Goal: Navigation & Orientation: Find specific page/section

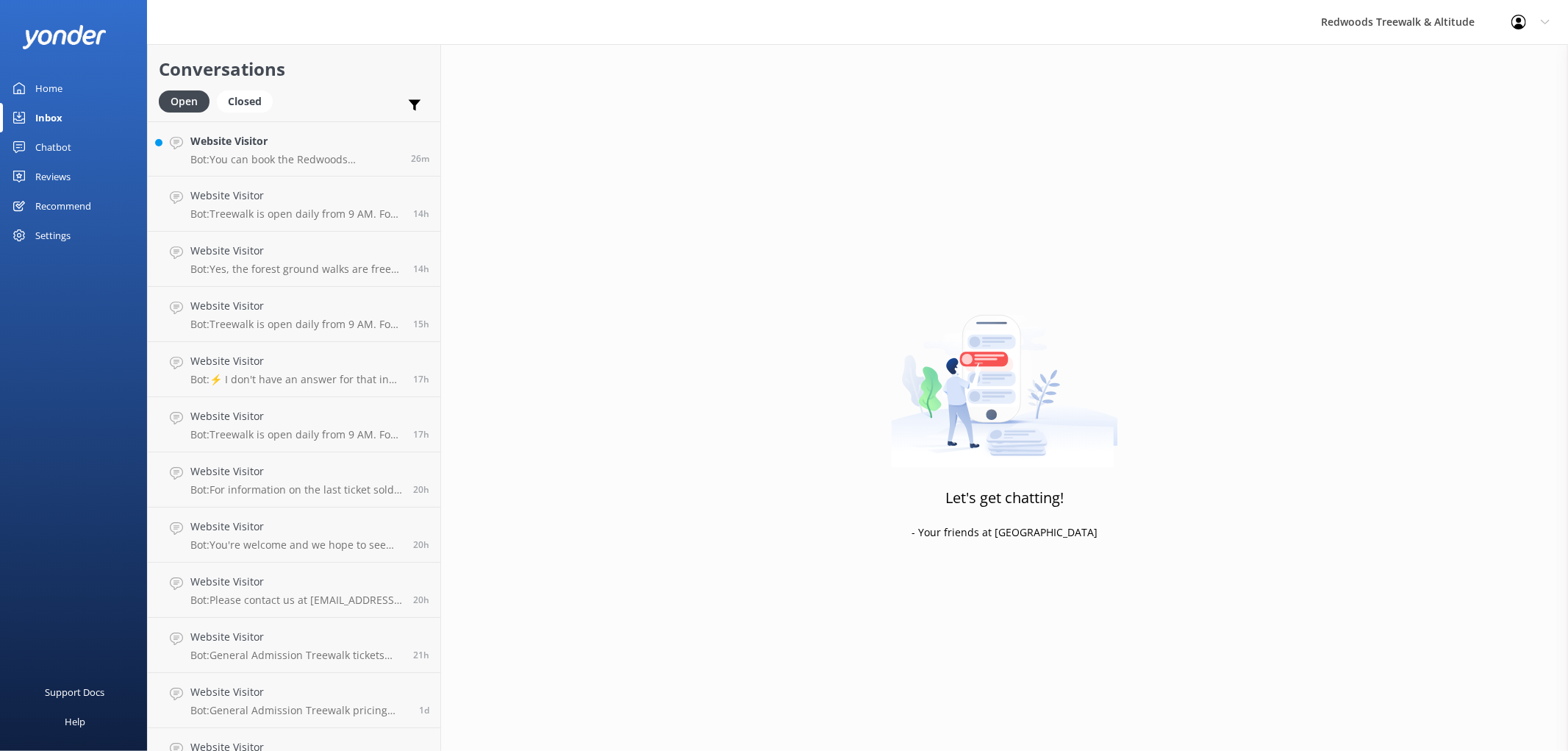
click at [310, 158] on p "Bot: You can book the Redwoods Nightlights walk online. Please visit [URL][DOMA…" at bounding box center [295, 159] width 209 height 13
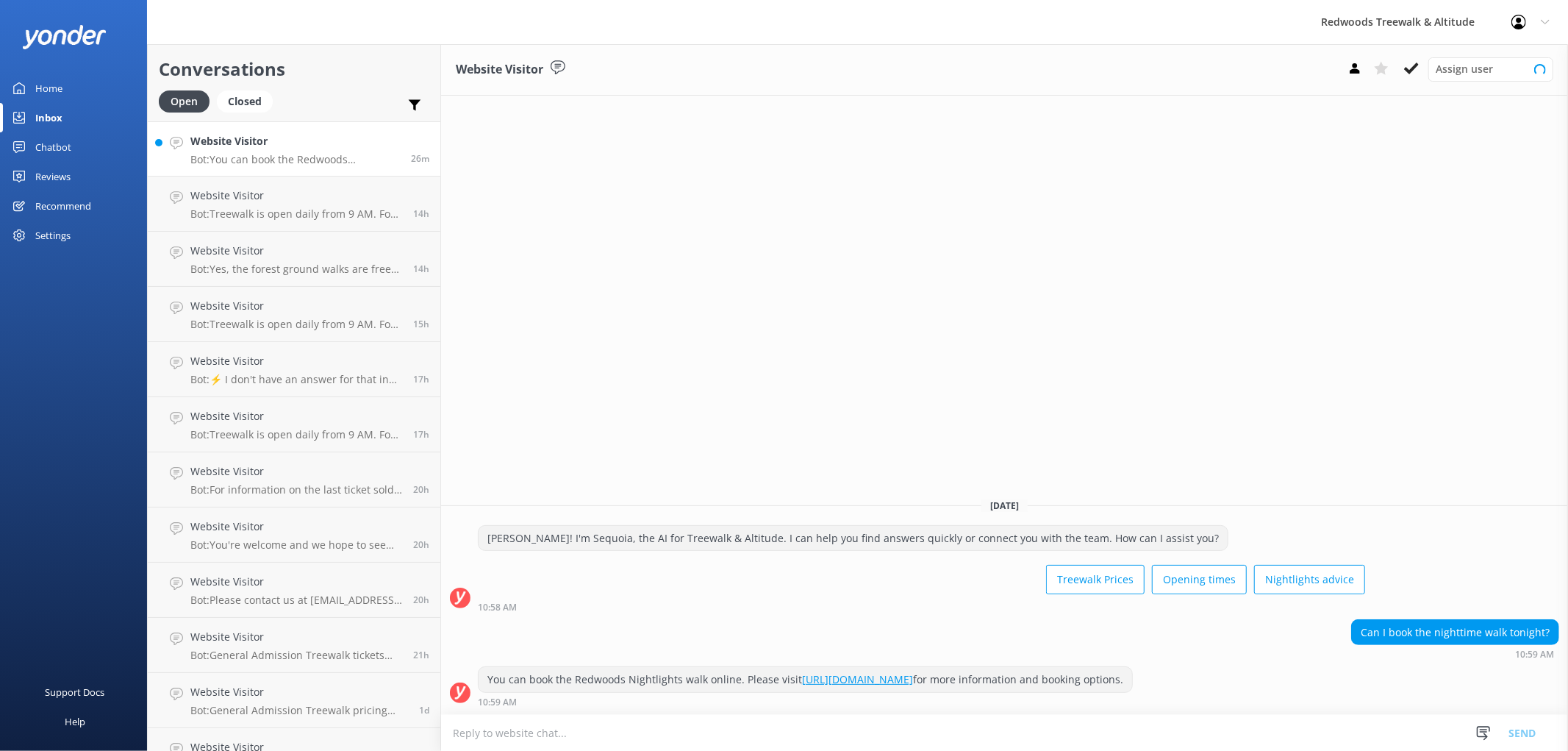
click at [76, 82] on link "Home" at bounding box center [74, 88] width 147 height 30
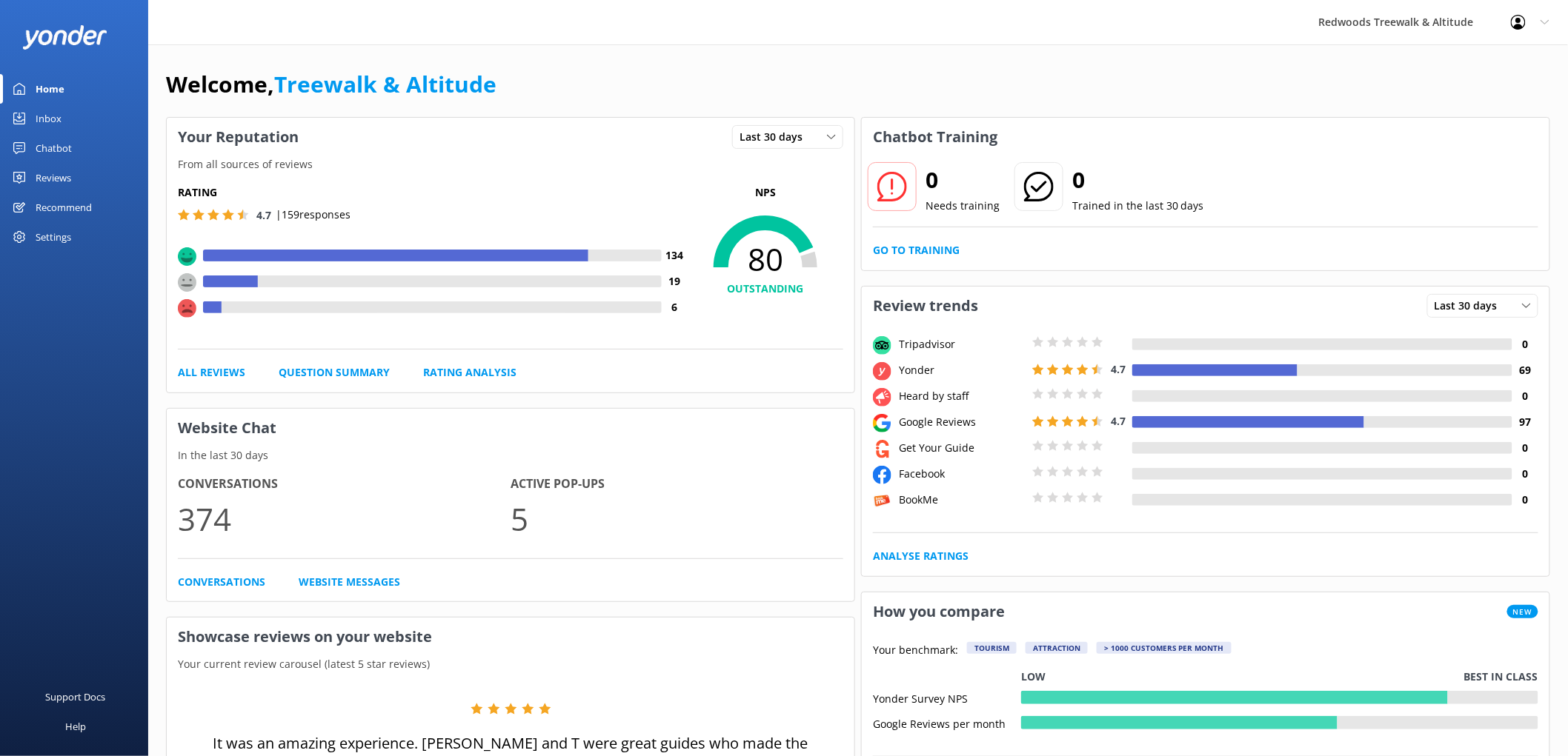
click at [83, 177] on link "Reviews" at bounding box center [74, 177] width 148 height 30
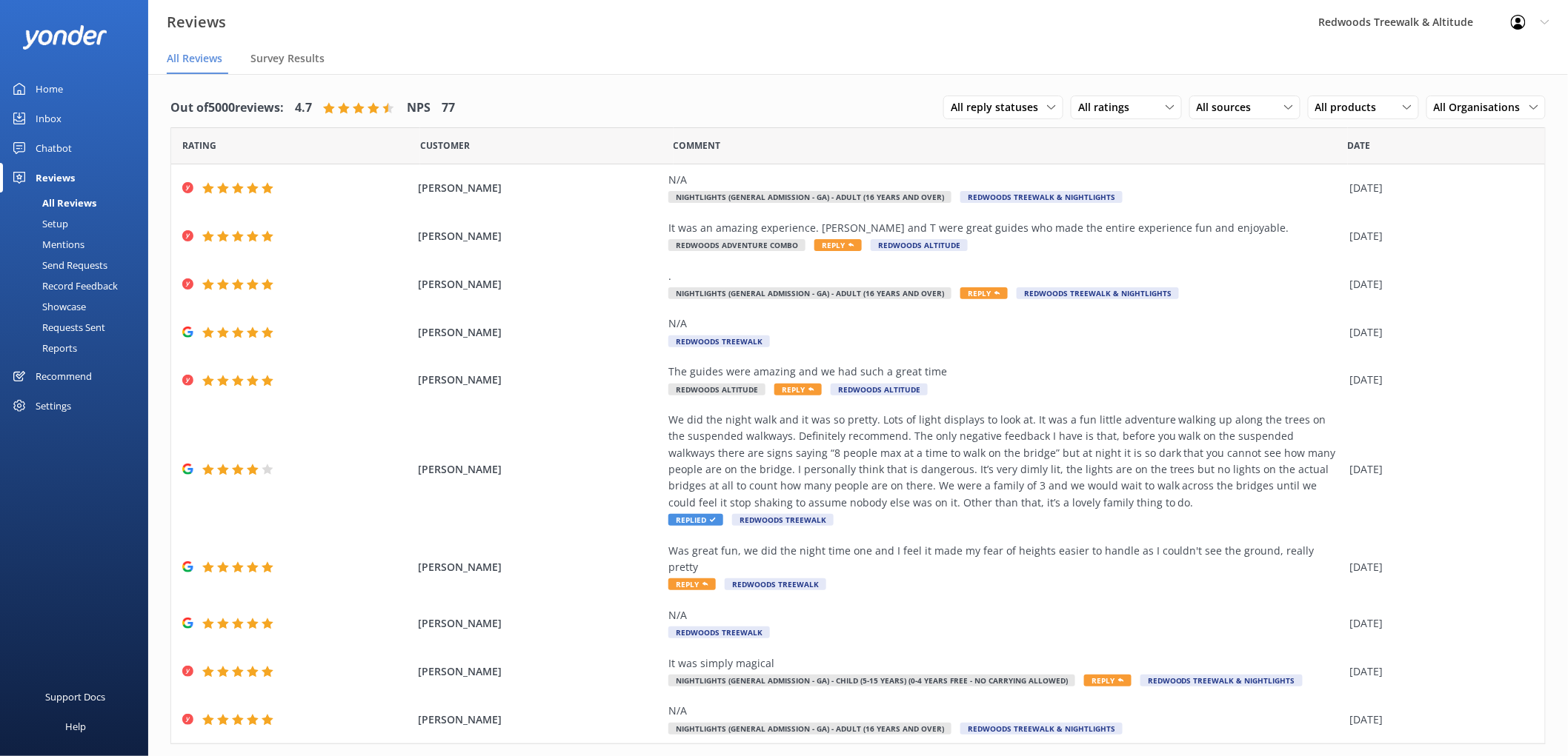
click at [56, 113] on div "Inbox" at bounding box center [48, 118] width 26 height 30
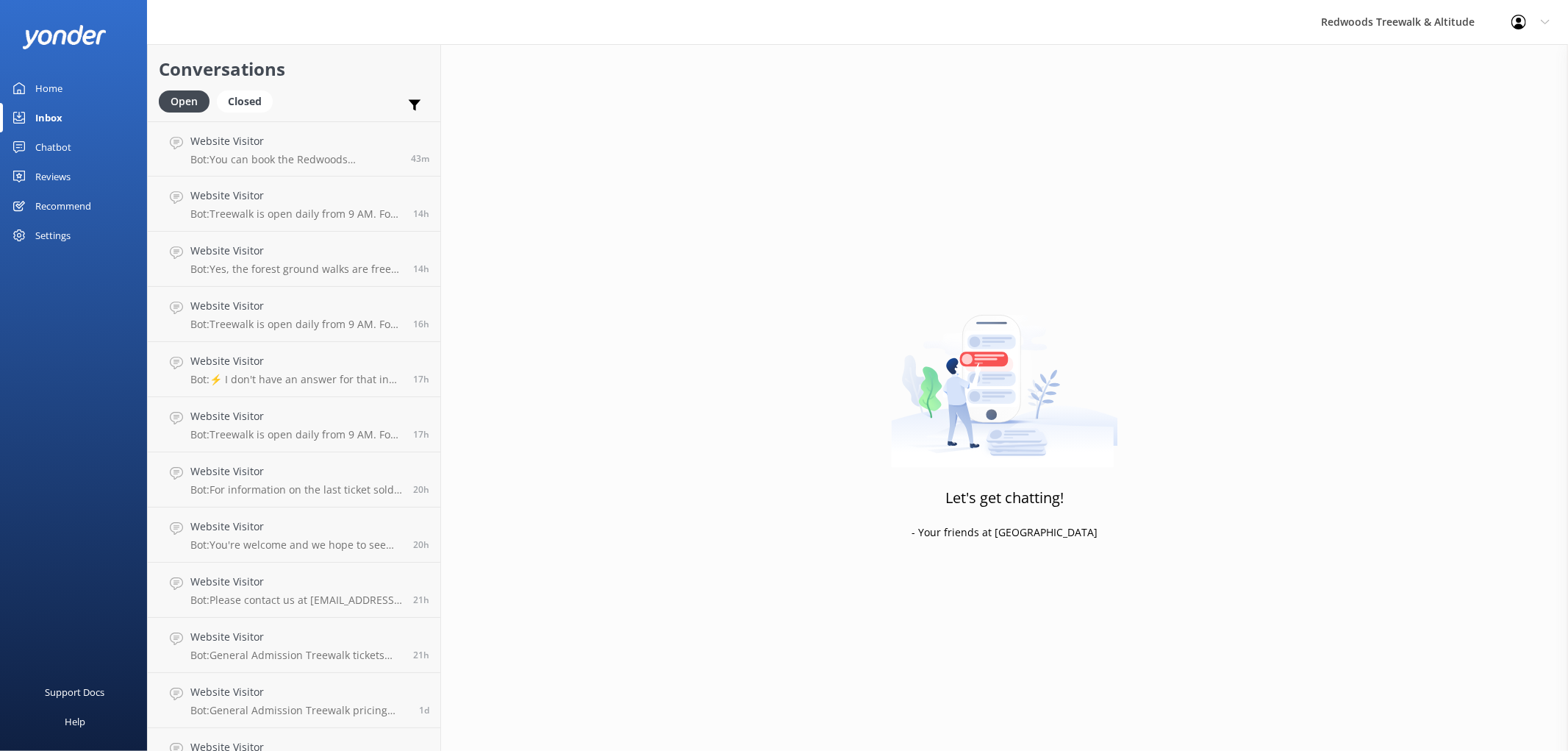
click at [78, 175] on link "Reviews" at bounding box center [74, 176] width 147 height 30
